Goal: Navigation & Orientation: Understand site structure

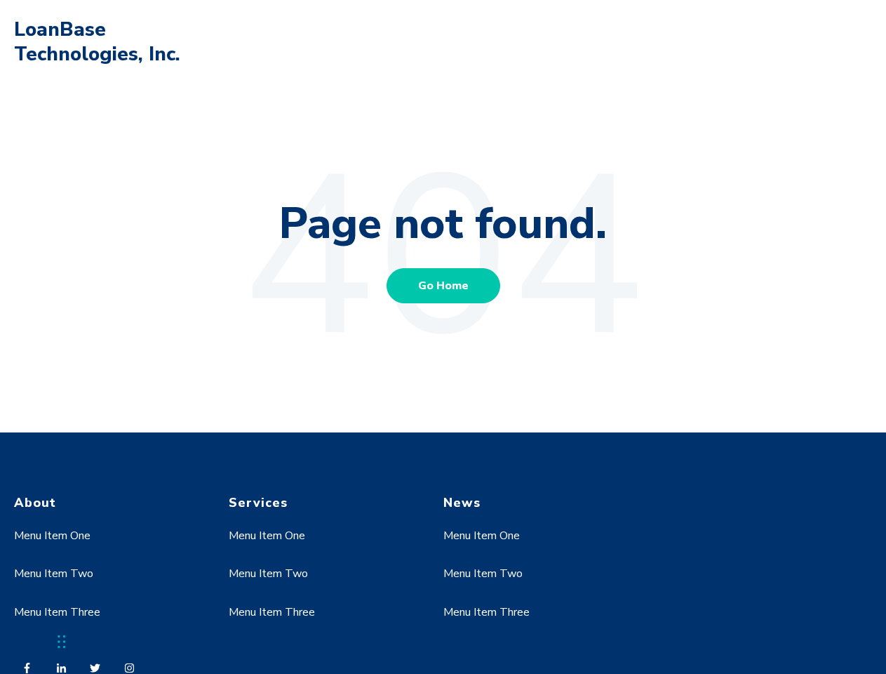
click at [53, 535] on link "Menu Item One" at bounding box center [52, 535] width 76 height 15
click at [53, 573] on link "Menu Item Two" at bounding box center [53, 573] width 79 height 15
click at [267, 535] on link "Menu Item One" at bounding box center [267, 535] width 76 height 15
click at [267, 573] on link "Menu Item Two" at bounding box center [268, 573] width 79 height 15
click at [272, 612] on link "Menu Item Three" at bounding box center [272, 611] width 86 height 15
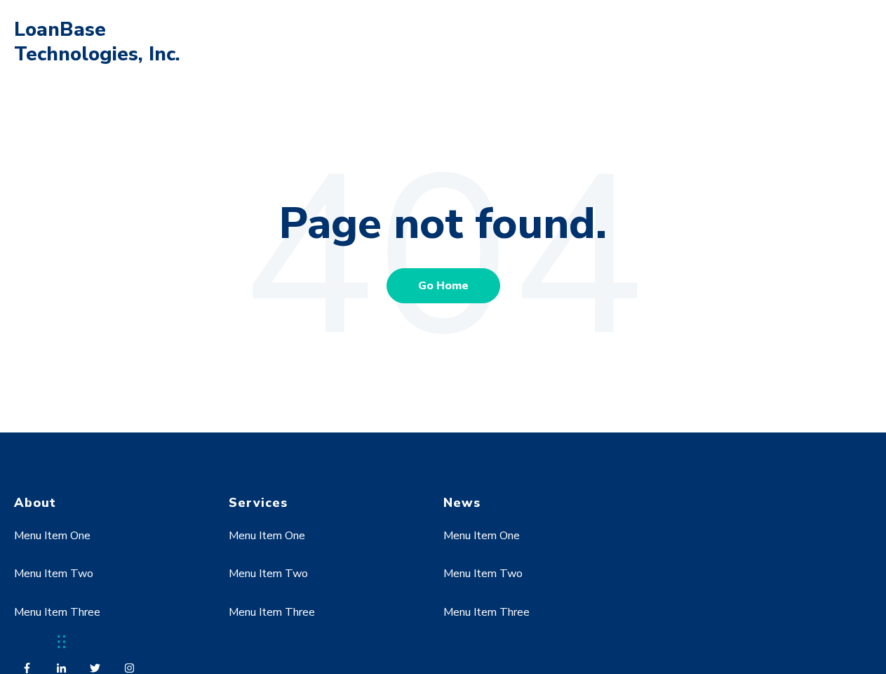
click at [482, 535] on link "Menu Item One" at bounding box center [482, 535] width 76 height 15
click at [482, 573] on link "Menu Item Two" at bounding box center [483, 573] width 79 height 15
click at [486, 612] on link "Menu Item Three" at bounding box center [487, 611] width 86 height 15
click at [62, 641] on div "Chat Widget" at bounding box center [35, 639] width 70 height 67
